Goal: Transaction & Acquisition: Purchase product/service

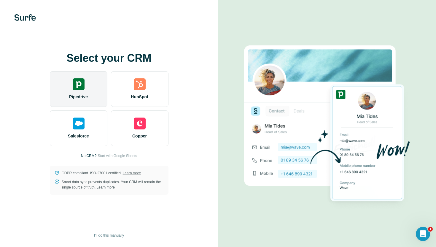
click at [95, 90] on div "Pipedrive" at bounding box center [78, 89] width 57 height 36
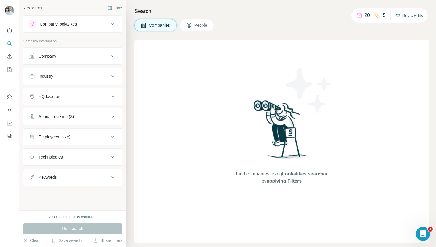
click at [405, 17] on button "Buy credits" at bounding box center [409, 15] width 28 height 8
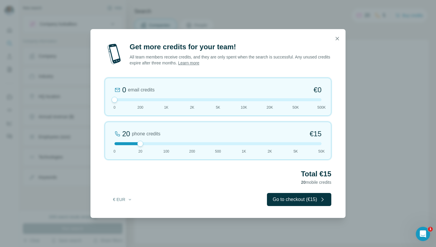
drag, startPoint x: 141, startPoint y: 100, endPoint x: 126, endPoint y: 100, distance: 14.8
click at [126, 100] on div at bounding box center [217, 99] width 207 height 3
drag, startPoint x: 312, startPoint y: 201, endPoint x: 325, endPoint y: 177, distance: 26.9
click at [325, 177] on div "Get more credits for your team! All team members receive credits, and they are …" at bounding box center [217, 129] width 255 height 175
drag, startPoint x: 141, startPoint y: 143, endPoint x: 147, endPoint y: 142, distance: 6.2
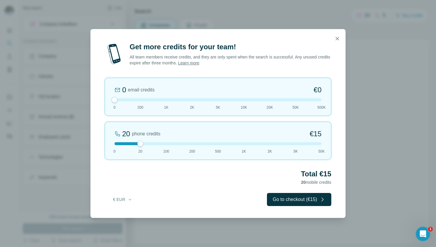
click at [147, 142] on div "20 phone credits €15 0 20 100 200 500 1K 2K 5K 50K" at bounding box center [218, 140] width 226 height 38
click at [303, 201] on button "Go to checkout (€15)" at bounding box center [299, 199] width 64 height 13
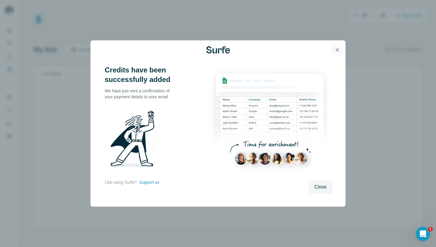
click at [337, 47] on icon "button" at bounding box center [337, 50] width 6 height 6
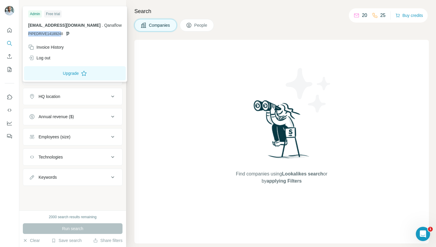
drag, startPoint x: 28, startPoint y: 33, endPoint x: 60, endPoint y: 33, distance: 32.6
click at [60, 33] on span "PIPEDRIVE14189248" at bounding box center [45, 33] width 35 height 5
drag, startPoint x: 40, startPoint y: 27, endPoint x: 87, endPoint y: 27, distance: 47.1
click at [87, 27] on p "jmd@qanaflow.com . Qanaflow" at bounding box center [74, 25] width 93 height 6
click at [104, 27] on span "Qanaflow" at bounding box center [112, 25] width 17 height 5
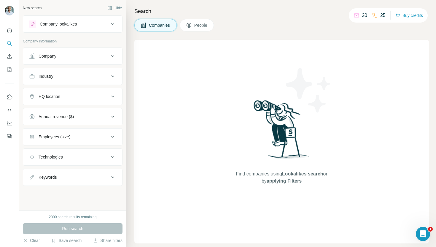
click at [267, 23] on div "Companies People" at bounding box center [281, 25] width 294 height 12
click at [11, 96] on icon "Use Surfe on LinkedIn" at bounding box center [10, 97] width 6 height 6
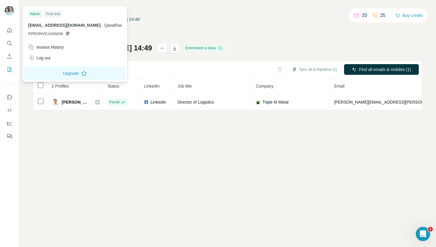
click at [14, 9] on img at bounding box center [9, 10] width 9 height 9
click at [11, 29] on icon "Quick start" at bounding box center [10, 30] width 6 height 6
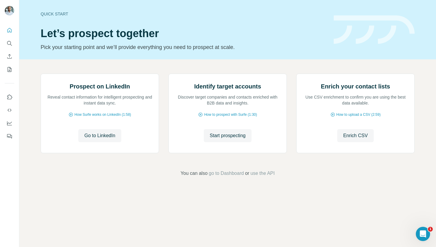
click at [8, 12] on img at bounding box center [9, 10] width 9 height 9
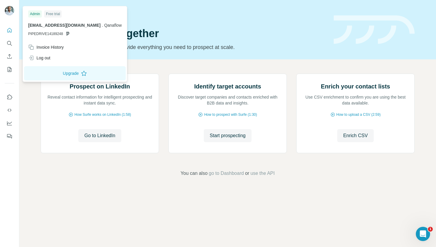
click at [288, 26] on div "Quick start Let’s prospect together Pick your starting point and we’ll provide …" at bounding box center [184, 29] width 286 height 43
click at [12, 9] on img at bounding box center [9, 10] width 9 height 9
click at [54, 56] on div "Log out" at bounding box center [75, 57] width 100 height 11
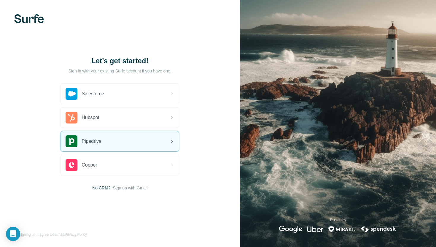
click at [172, 139] on icon at bounding box center [171, 140] width 7 height 7
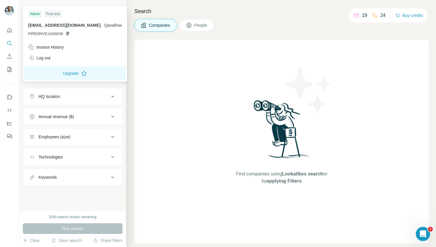
click at [14, 12] on img at bounding box center [9, 10] width 9 height 9
click at [286, 27] on div "Companies People" at bounding box center [281, 25] width 294 height 12
click at [63, 58] on div "Log out" at bounding box center [75, 57] width 100 height 11
